Goal: Task Accomplishment & Management: Understand process/instructions

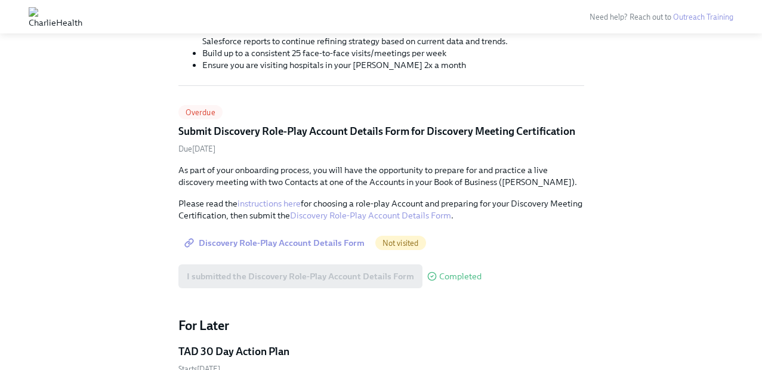
scroll to position [373, 0]
